Goal: Task Accomplishment & Management: Complete application form

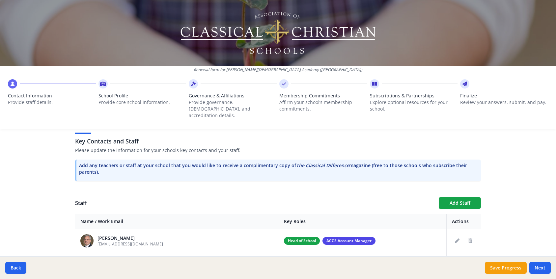
scroll to position [264, 0]
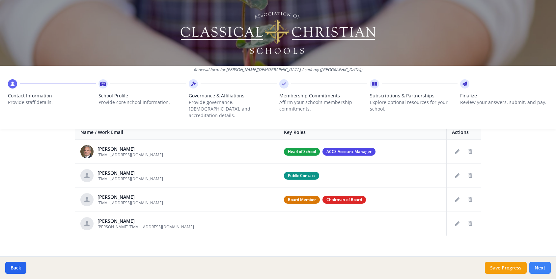
click at [538, 269] on button "Next" at bounding box center [539, 268] width 21 height 12
type input "[PHONE_NUMBER]"
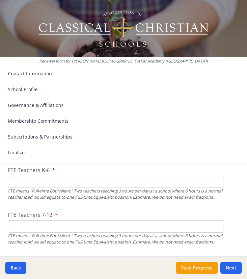
scroll to position [421, 0]
click at [59, 180] on input "FTE Teachers K-6" at bounding box center [116, 182] width 216 height 12
type input "9"
click at [46, 231] on input "FTE Teachers 7-12" at bounding box center [116, 226] width 216 height 12
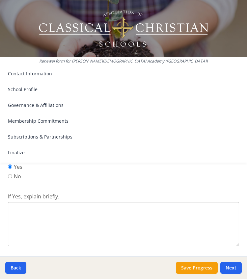
scroll to position [864, 0]
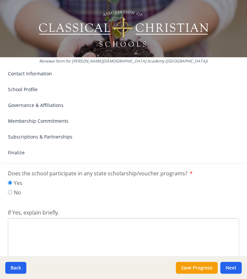
type input "9"
click at [40, 244] on textarea "If Yes, explain briefly." at bounding box center [123, 240] width 231 height 44
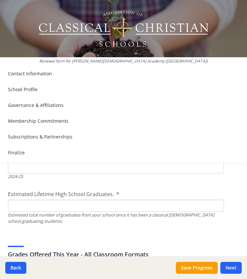
scroll to position [1032, 0]
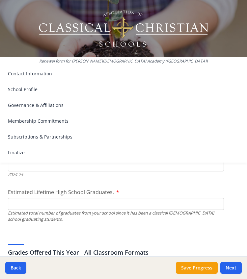
type textarea "[US_STATE] has passed the Parental Choice Tax Credit. It is not a voucher, but …"
click at [56, 172] on input "High School Graduates for the Prior School Year." at bounding box center [116, 165] width 216 height 12
type input "11"
click at [61, 210] on input "Estimated Lifetime High School Graduates." at bounding box center [116, 204] width 216 height 12
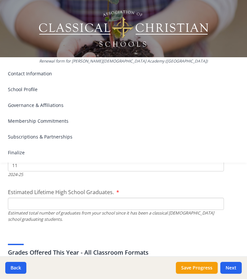
click at [61, 210] on input "Estimated Lifetime High School Graduates." at bounding box center [116, 204] width 216 height 12
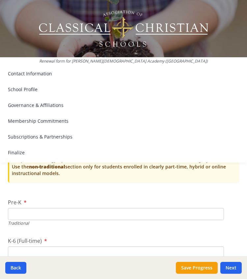
scroll to position [1418, 0]
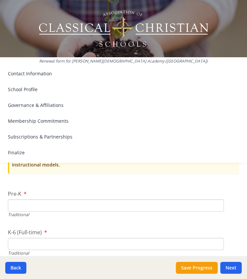
type input "309"
click at [36, 212] on input "Pre-K" at bounding box center [116, 206] width 216 height 12
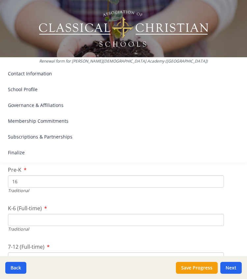
scroll to position [1441, 0]
click at [21, 189] on input "16" at bounding box center [116, 183] width 216 height 12
type input "1"
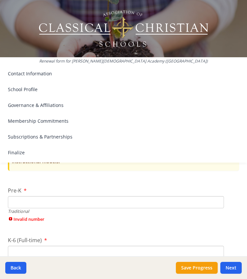
scroll to position [1432, 0]
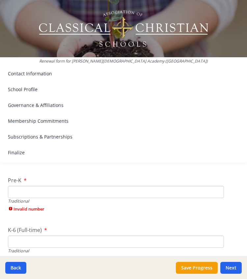
click at [48, 198] on input "Pre-K" at bounding box center [116, 192] width 216 height 12
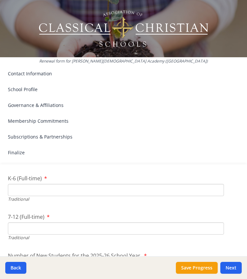
scroll to position [1493, 0]
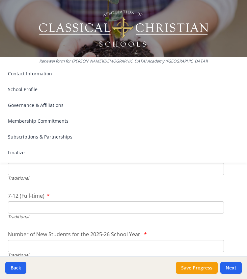
type input "3.5"
click at [51, 175] on input "K-6 (Full-time)" at bounding box center [116, 169] width 216 height 12
click at [134, 213] on input "7-12 (Full-time)" at bounding box center [116, 207] width 216 height 12
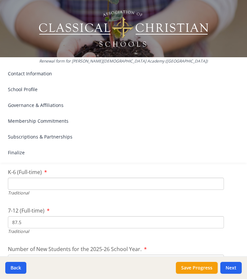
scroll to position [1476, 0]
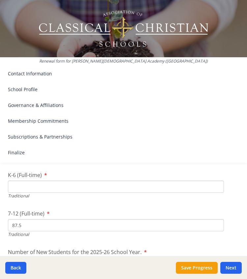
type input "87.5"
click at [75, 193] on input "K-6 (Full-time)" at bounding box center [116, 187] width 216 height 12
type input "87.5"
click at [41, 232] on input "87.5" at bounding box center [116, 225] width 216 height 12
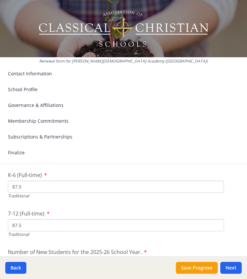
click at [41, 232] on input "87.5" at bounding box center [116, 225] width 216 height 12
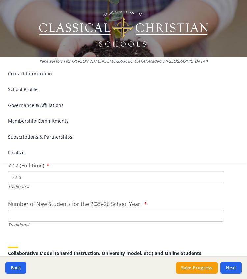
scroll to position [1527, 0]
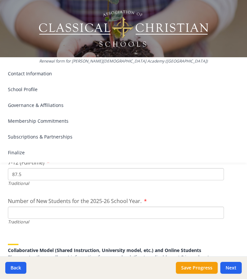
click at [130, 219] on input "Number of New Students for the 2025-26 School Year." at bounding box center [116, 213] width 216 height 12
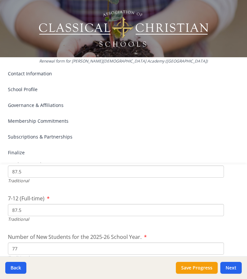
scroll to position [1490, 0]
type input "77"
click at [53, 217] on input "87.5" at bounding box center [116, 211] width 216 height 12
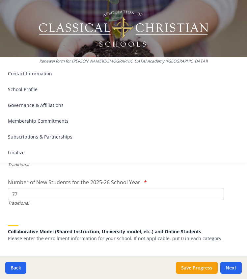
scroll to position [1547, 0]
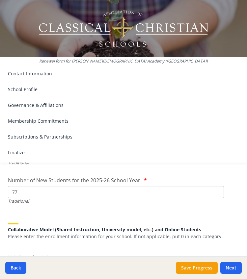
type input "77"
click at [36, 198] on input "77" at bounding box center [116, 192] width 216 height 12
type input "168"
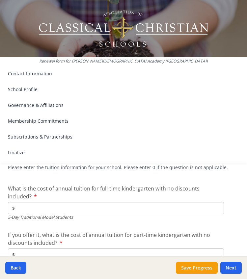
scroll to position [1775, 0]
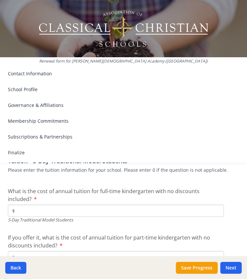
click at [113, 217] on input "$" at bounding box center [116, 211] width 216 height 12
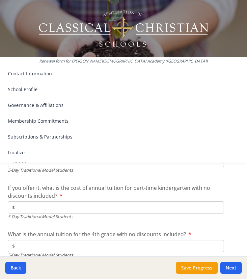
scroll to position [1830, 0]
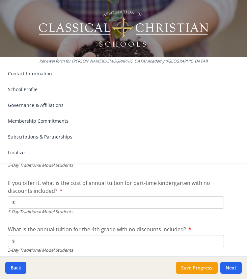
type input "$8 950"
click at [103, 209] on input "$" at bounding box center [116, 203] width 216 height 12
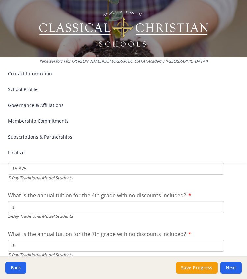
scroll to position [1881, 0]
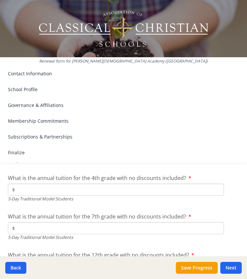
type input "$5 375"
click at [97, 196] on input "$" at bounding box center [116, 190] width 216 height 12
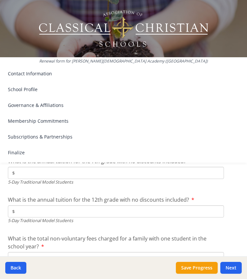
scroll to position [1938, 0]
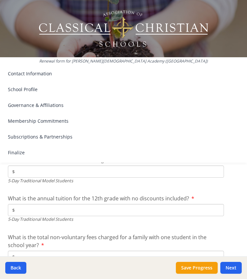
type input "$8 950"
click at [72, 178] on input "$" at bounding box center [116, 172] width 216 height 12
click at [60, 178] on input "$" at bounding box center [116, 172] width 216 height 12
type input "$9 500"
click at [69, 216] on input "$" at bounding box center [116, 210] width 216 height 12
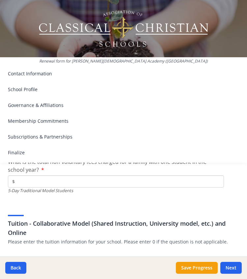
scroll to position [2018, 0]
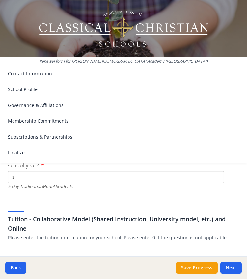
type input "$10 500"
click at [106, 183] on input "$" at bounding box center [116, 177] width 216 height 12
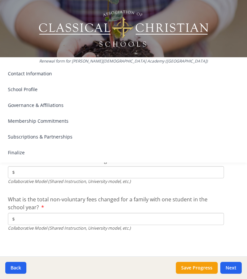
scroll to position [2300, 0]
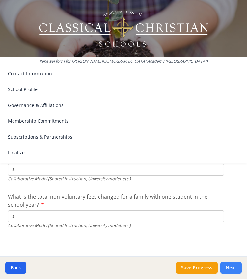
type input "$0"
click at [231, 270] on button "Next" at bounding box center [230, 268] width 21 height 12
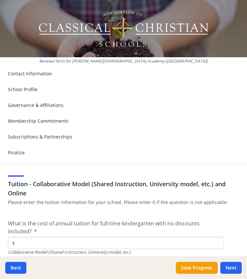
scroll to position [2094, 0]
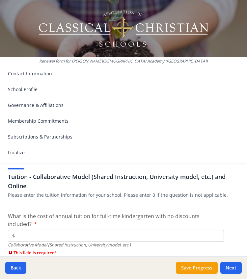
click at [50, 242] on input "$" at bounding box center [116, 236] width 216 height 12
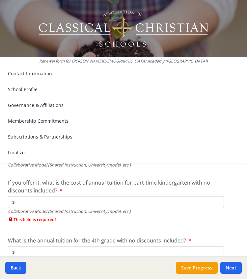
scroll to position [2174, 0]
type input "$0"
click at [46, 208] on input "$" at bounding box center [116, 202] width 216 height 12
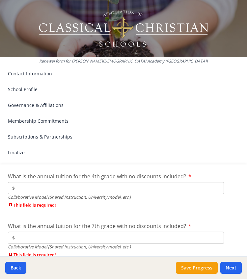
scroll to position [2237, 0]
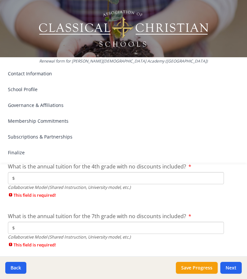
type input "$0"
click at [46, 184] on input "$" at bounding box center [116, 178] width 216 height 12
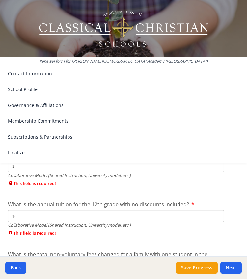
type input "$0"
click at [50, 173] on input "$" at bounding box center [116, 166] width 216 height 12
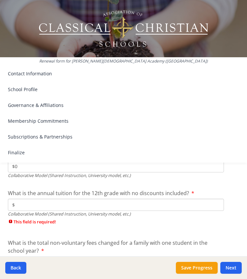
type input "$0"
click at [46, 211] on input "$" at bounding box center [116, 205] width 216 height 12
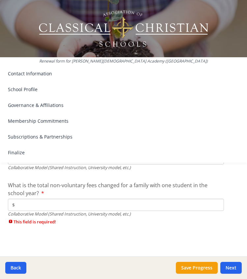
scroll to position [2340, 0]
type input "$0"
click at [62, 211] on input "$" at bounding box center [116, 205] width 216 height 12
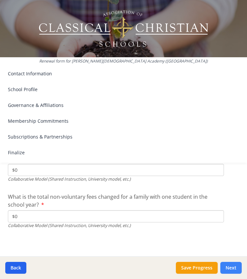
type input "$0"
click at [235, 271] on button "Next" at bounding box center [230, 268] width 21 height 12
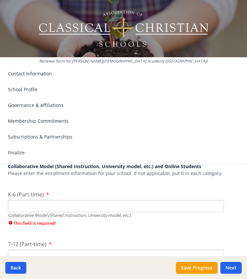
scroll to position [1611, 0]
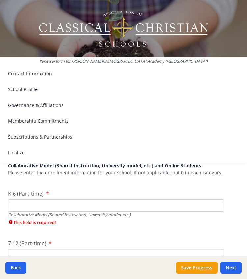
click at [101, 212] on input "K-6 (Part-time)" at bounding box center [116, 206] width 216 height 12
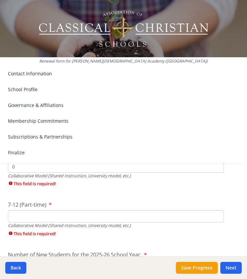
scroll to position [1659, 0]
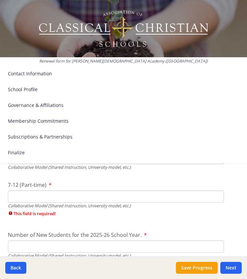
type input "0"
click at [91, 203] on input "7-12 (Part-time)" at bounding box center [116, 197] width 216 height 12
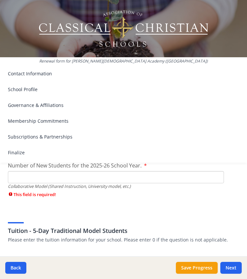
scroll to position [1718, 0]
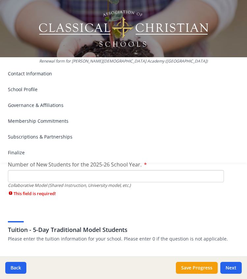
type input "0"
click at [99, 182] on input "Number of New Students for the 2025-26 School Year." at bounding box center [116, 176] width 216 height 12
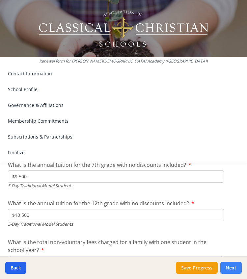
type input "0"
click at [233, 268] on button "Next" at bounding box center [230, 268] width 21 height 12
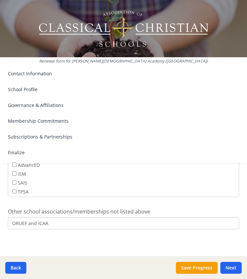
scroll to position [458, 0]
click at [233, 267] on button "Next" at bounding box center [230, 268] width 21 height 12
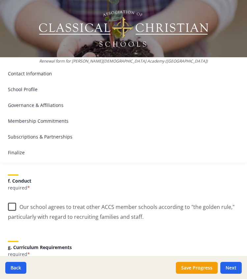
click at [12, 199] on label "Our school agrees to treat other ACCS member schools according to "the golden r…" at bounding box center [123, 210] width 231 height 22
click at [0, 0] on input "Our school agrees to treat other ACCS member schools according to "the golden r…" at bounding box center [0, 0] width 0 height 0
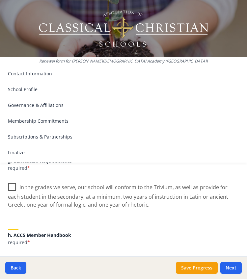
scroll to position [546, 0]
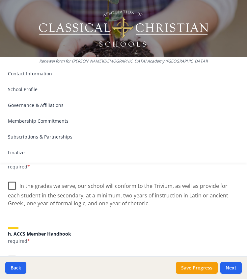
click at [10, 181] on label "In the grades we serve, our school will conform to the Trivium, as well as prov…" at bounding box center [123, 192] width 231 height 30
click at [0, 0] on input "In the grades we serve, our school will conform to the Trivium, as well as prov…" at bounding box center [0, 0] width 0 height 0
click at [13, 252] on label "We have received and will comply with the terms for ACCS Membership as indicate…" at bounding box center [123, 263] width 231 height 22
click at [0, 0] on input "We have received and will comply with the terms for ACCS Membership as indicate…" at bounding box center [0, 0] width 0 height 0
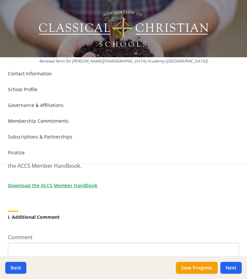
scroll to position [653, 0]
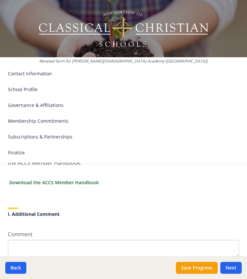
click at [90, 179] on link "Download the ACCS Member Handbook" at bounding box center [54, 182] width 90 height 7
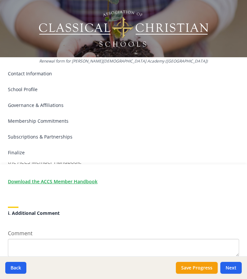
scroll to position [680, 0]
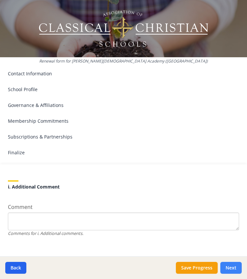
click at [233, 267] on button "Next" at bounding box center [230, 268] width 21 height 12
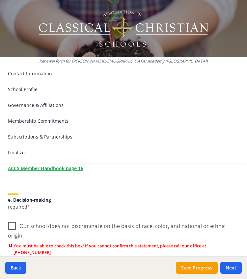
scroll to position [452, 0]
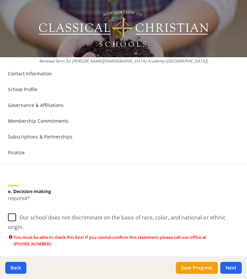
click at [12, 218] on label "Our school does not discriminate on the basis of race, color, and national or e…" at bounding box center [123, 220] width 231 height 22
click at [0, 0] on input "Our school does not discriminate on the basis of race, color, and national or e…" at bounding box center [0, 0] width 0 height 0
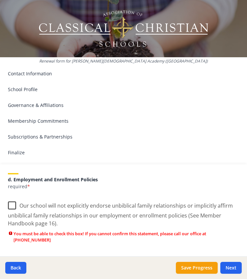
scroll to position [349, 0]
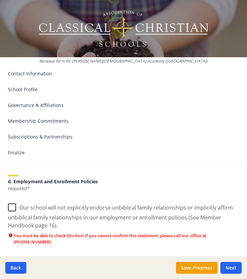
click at [13, 210] on label "Our school will not explicitly endorse unbiblical family relationships or impli…" at bounding box center [123, 214] width 231 height 30
click at [0, 0] on input "Our school will not explicitly endorse unbiblical family relationships or impli…" at bounding box center [0, 0] width 0 height 0
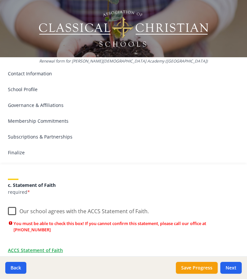
scroll to position [245, 0]
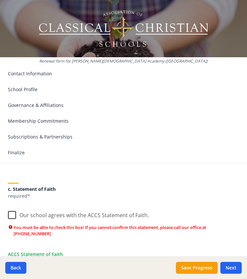
click at [13, 214] on label "Our school agrees with the ACCS Statement of Faith." at bounding box center [78, 214] width 141 height 14
click at [0, 0] on input "Our school agrees with the ACCS Statement of Faith." at bounding box center [0, 0] width 0 height 0
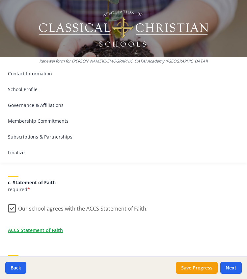
scroll to position [250, 0]
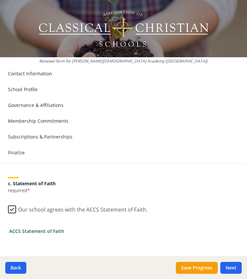
click at [55, 232] on link "ACCS Statement of Faith" at bounding box center [36, 231] width 55 height 7
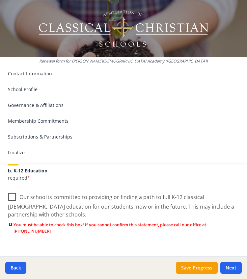
scroll to position [152, 0]
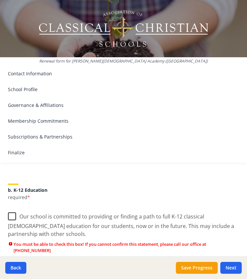
click at [15, 217] on label "Our school is committed to providing or finding a path to full K-12 classical […" at bounding box center [123, 223] width 231 height 30
click at [0, 0] on input "Our school is committed to providing or finding a path to full K-12 classical […" at bounding box center [0, 0] width 0 height 0
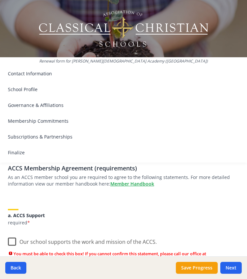
scroll to position [48, 0]
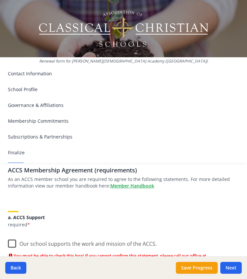
click at [13, 243] on label "Our school supports the work and mission of the ACCS." at bounding box center [82, 242] width 149 height 14
click at [0, 0] on input "Our school supports the work and mission of the ACCS." at bounding box center [0, 0] width 0 height 0
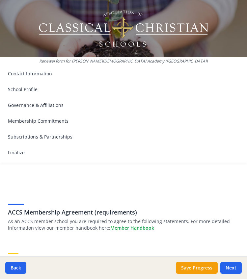
scroll to position [0, 0]
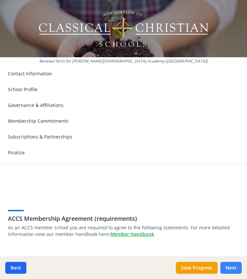
click at [230, 270] on button "Next" at bounding box center [230, 268] width 21 height 12
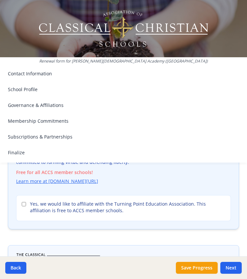
scroll to position [158, 0]
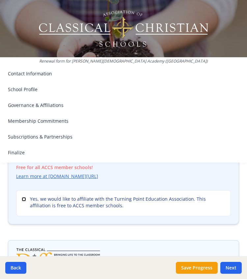
click at [25, 199] on input "Yes, we would like to affiliate with the Turning Point Education Association. T…" at bounding box center [24, 199] width 4 height 4
checkbox input "true"
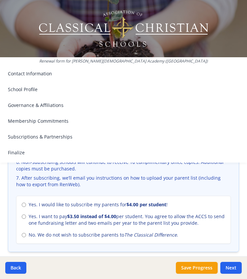
scroll to position [427, 0]
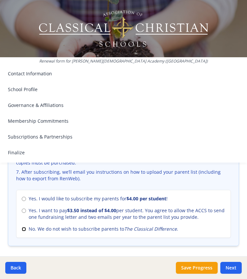
click at [23, 227] on input "No. We do not wish to subscribe parents to The Classical Difference ." at bounding box center [24, 229] width 4 height 4
radio input "true"
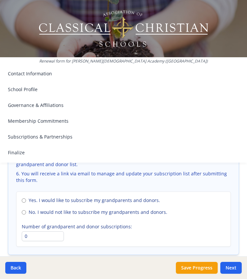
scroll to position [706, 0]
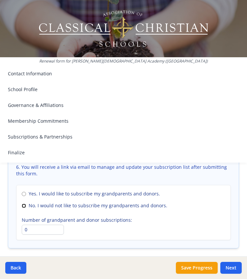
click at [23, 204] on input "No. I would not like to subscribe my grandparents and donors." at bounding box center [24, 206] width 4 height 4
radio input "true"
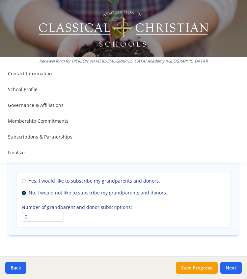
scroll to position [727, 0]
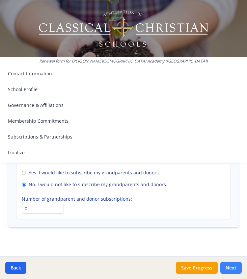
click at [232, 266] on button "Next" at bounding box center [230, 268] width 21 height 12
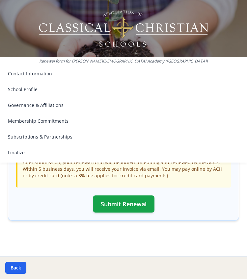
scroll to position [249, 0]
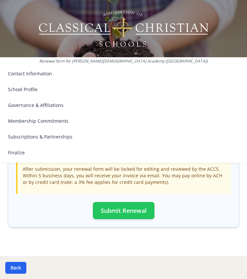
click at [127, 205] on button "Submit Renewal" at bounding box center [124, 210] width 62 height 17
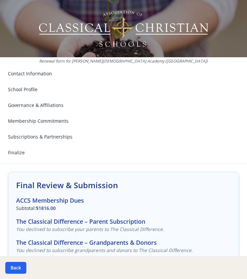
scroll to position [31, 0]
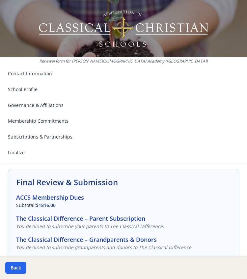
click at [65, 199] on h3 "ACCS Membership Dues" at bounding box center [123, 197] width 215 height 9
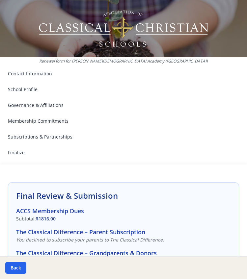
scroll to position [0, 0]
